Goal: Navigation & Orientation: Find specific page/section

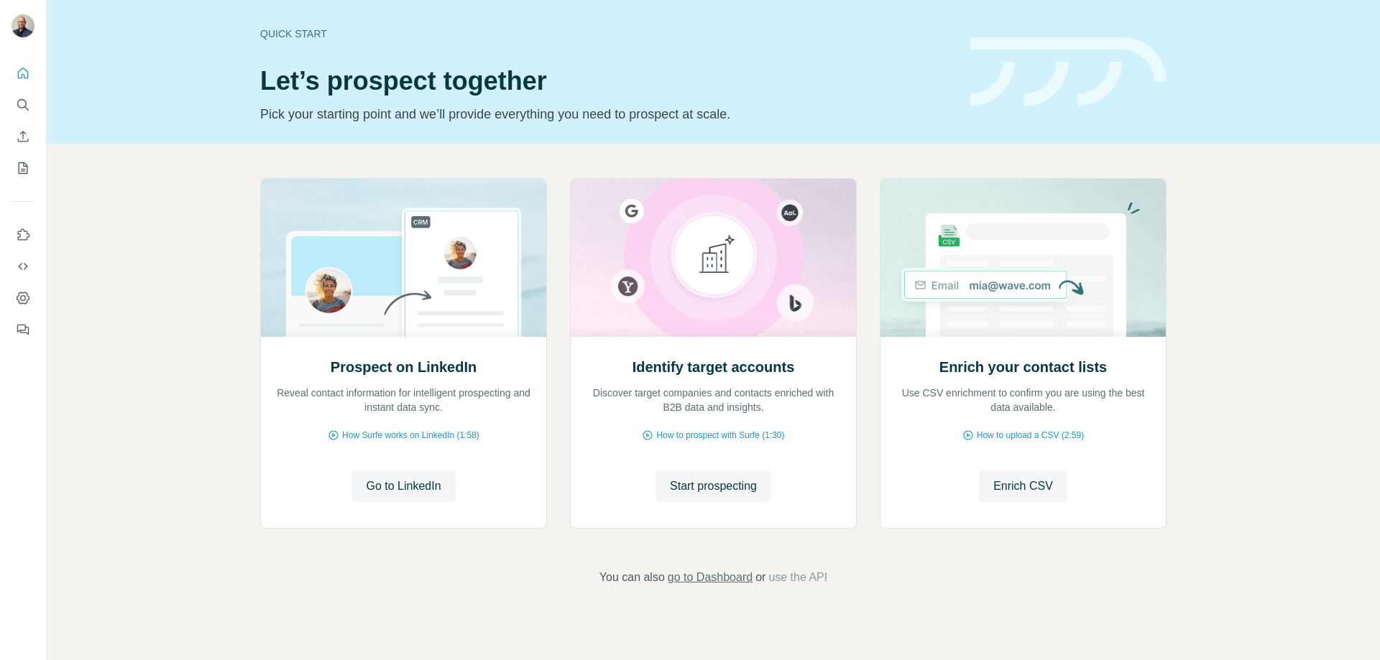
click at [724, 575] on span "go to Dashboard" at bounding box center [710, 577] width 85 height 17
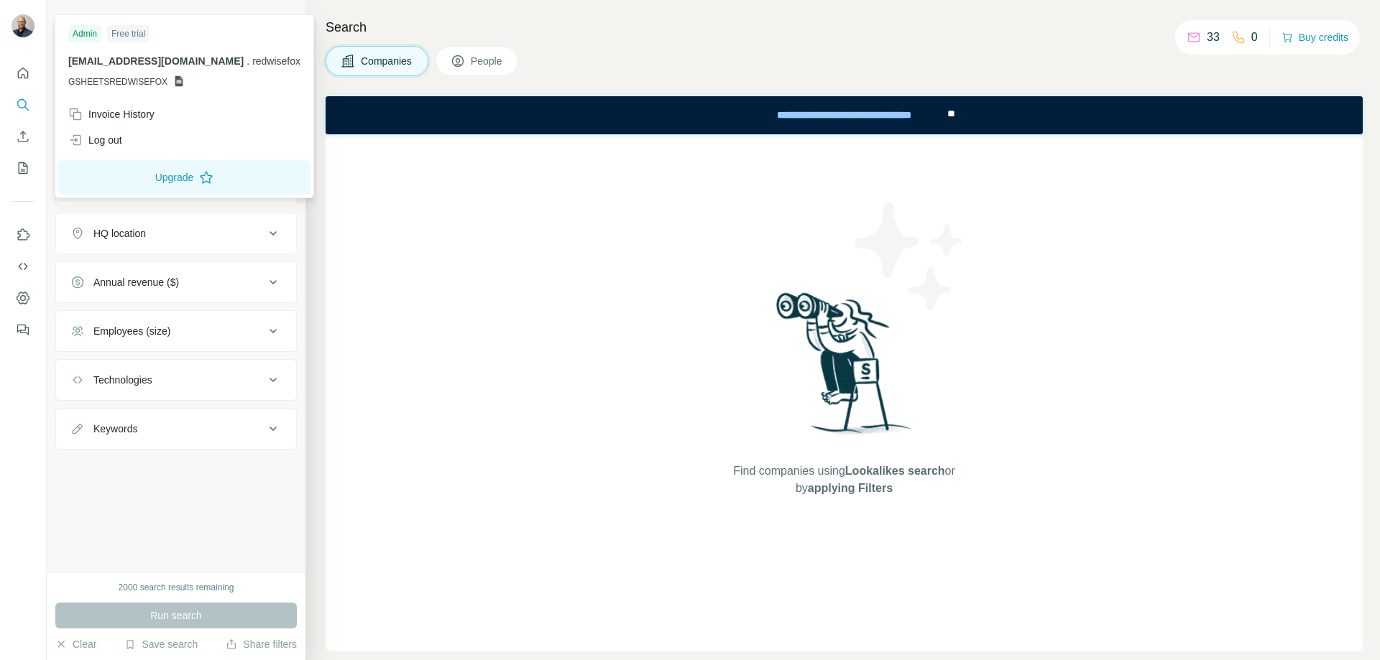
click at [22, 24] on img at bounding box center [22, 25] width 23 height 23
click at [345, 214] on div "Find companies using Lookalikes search or by applying Filters" at bounding box center [843, 392] width 1037 height 517
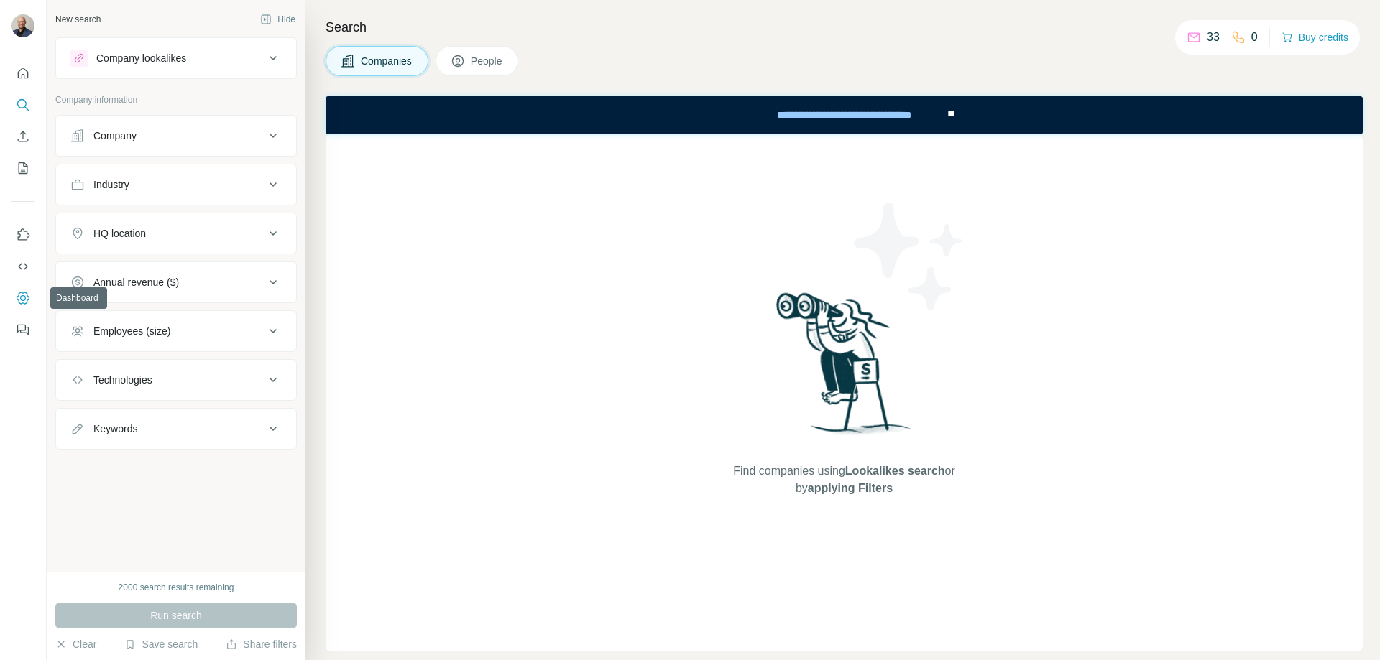
click at [22, 294] on icon "Dashboard" at bounding box center [23, 298] width 14 height 14
